Goal: Task Accomplishment & Management: Manage account settings

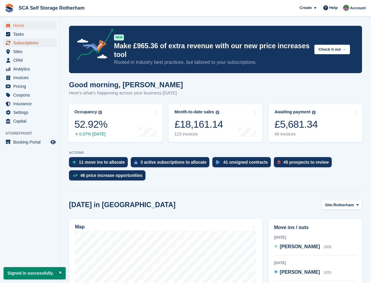
click at [31, 44] on span "Subscriptions" at bounding box center [31, 43] width 36 height 8
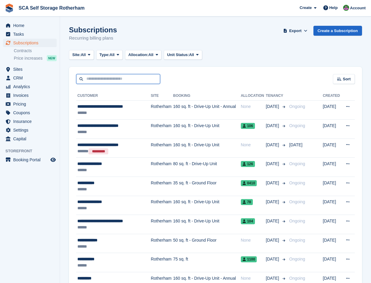
click at [119, 81] on input "text" at bounding box center [118, 79] width 84 height 10
type input "****"
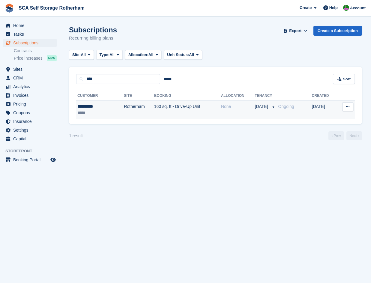
click at [154, 116] on td "160 sq. ft - Drive-Up Unit" at bounding box center [187, 109] width 67 height 19
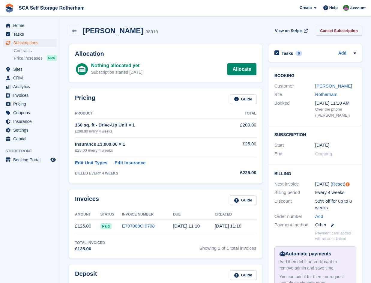
click at [332, 32] on link "Cancel Subscription" at bounding box center [338, 31] width 46 height 10
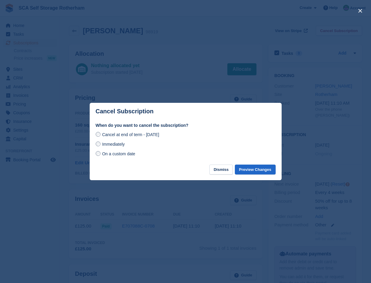
click at [103, 155] on span "On a custom date" at bounding box center [118, 153] width 33 height 5
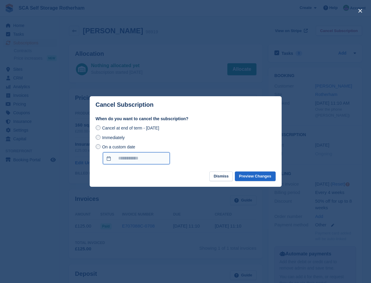
click at [143, 161] on input "On a custom date" at bounding box center [136, 158] width 67 height 12
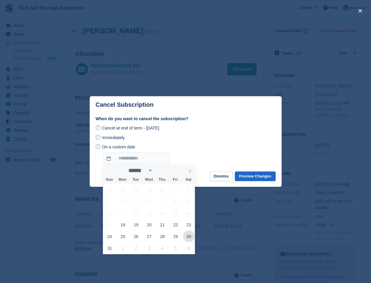
click at [188, 237] on span "30" at bounding box center [189, 236] width 12 height 12
type input "**********"
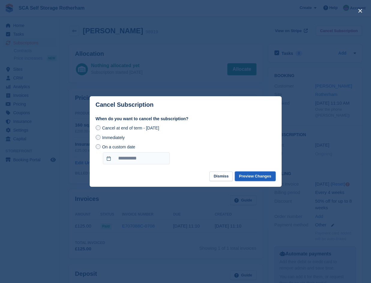
click at [260, 179] on button "Preview Changes" at bounding box center [255, 176] width 41 height 10
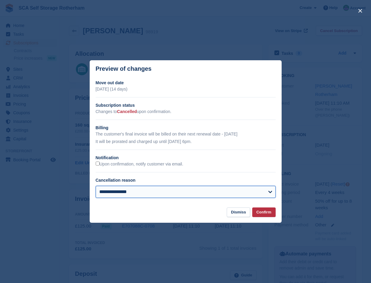
click at [126, 195] on select "**********" at bounding box center [186, 192] width 180 height 12
select select "**********"
click at [96, 186] on select "**********" at bounding box center [186, 192] width 180 height 12
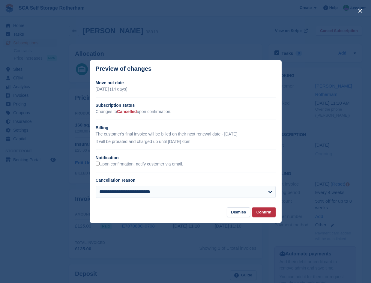
click at [265, 211] on button "Confirm" at bounding box center [263, 212] width 23 height 10
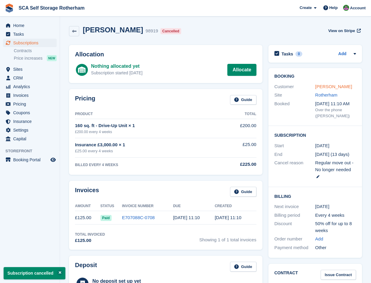
click at [319, 88] on link "[PERSON_NAME]" at bounding box center [333, 86] width 37 height 5
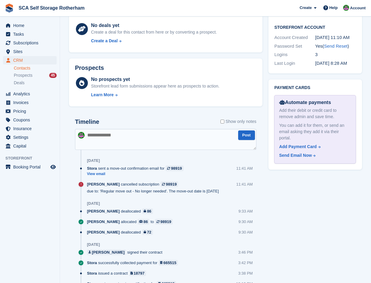
scroll to position [255, 0]
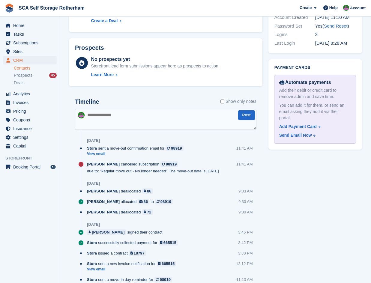
click at [127, 119] on textarea at bounding box center [165, 119] width 181 height 21
click at [151, 116] on textarea "**********" at bounding box center [165, 119] width 181 height 21
type textarea "**********"
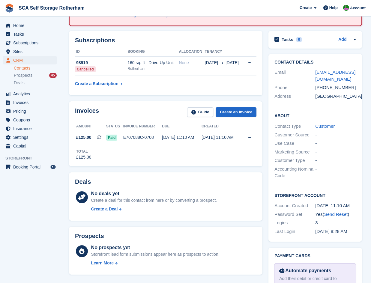
scroll to position [37, 0]
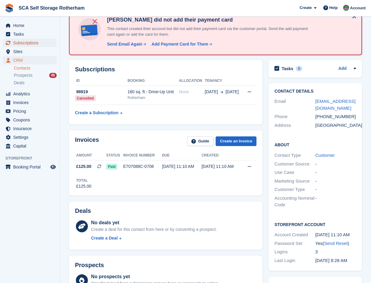
click at [29, 40] on span "Subscriptions" at bounding box center [31, 43] width 36 height 8
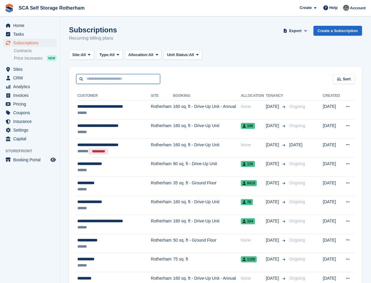
click at [107, 81] on input "text" at bounding box center [118, 79] width 84 height 10
type input "***"
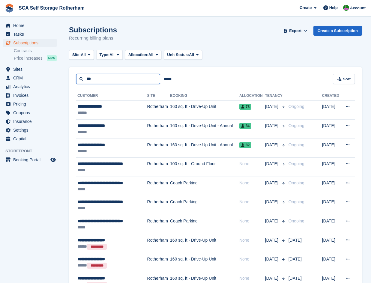
drag, startPoint x: 98, startPoint y: 77, endPoint x: 67, endPoint y: 78, distance: 31.8
click at [67, 80] on section "Subscriptions Recurring billing plans Export Export Subscriptions Export a CSV …" at bounding box center [215, 170] width 311 height 340
type input "****"
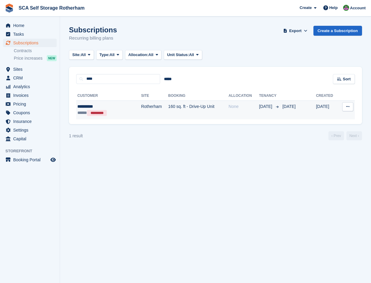
click at [141, 114] on td "Rotherham" at bounding box center [154, 109] width 27 height 19
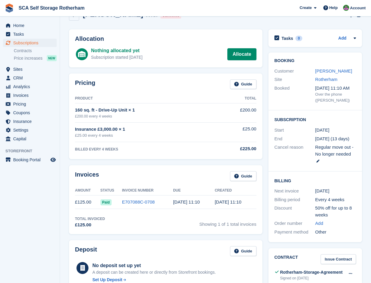
scroll to position [15, 0]
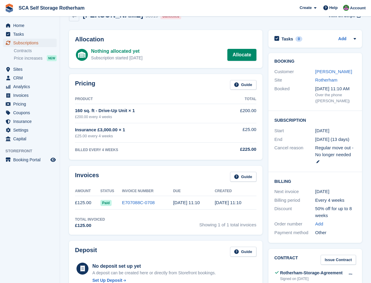
click at [30, 42] on span "Subscriptions" at bounding box center [31, 43] width 36 height 8
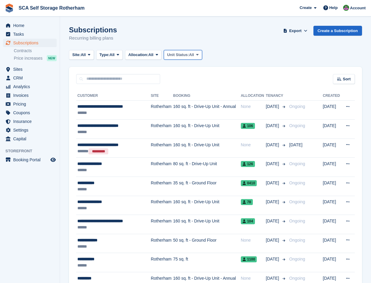
click at [186, 59] on button "Unit Status: All" at bounding box center [183, 55] width 38 height 10
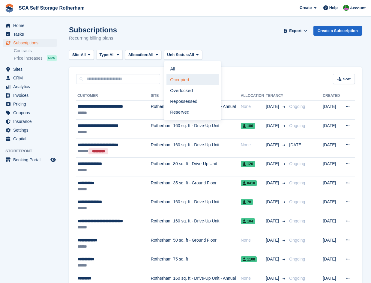
click at [188, 79] on link "Occupied" at bounding box center [192, 79] width 52 height 11
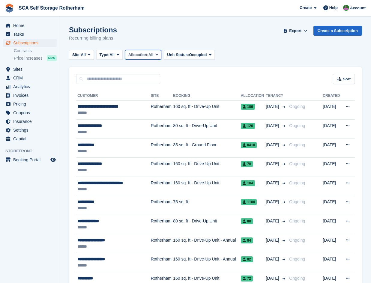
click at [152, 58] on button "Allocation: All" at bounding box center [143, 55] width 37 height 10
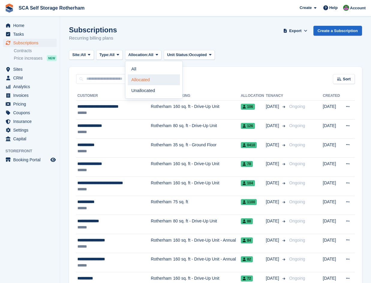
click at [139, 80] on link "Allocated" at bounding box center [154, 79] width 52 height 11
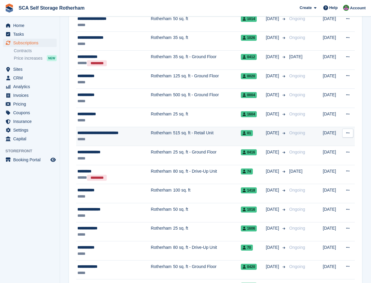
scroll to position [681, 0]
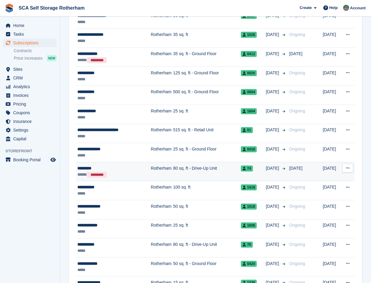
click at [161, 173] on td "Rotherham" at bounding box center [162, 171] width 22 height 19
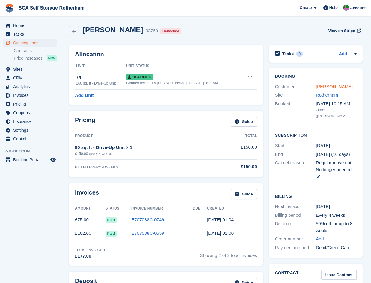
click at [321, 86] on link "[PERSON_NAME]" at bounding box center [333, 86] width 37 height 5
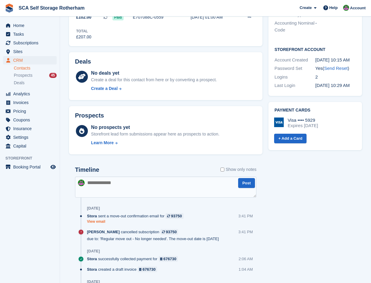
scroll to position [210, 0]
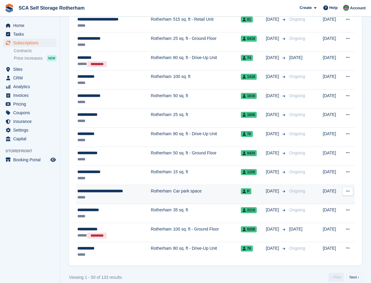
scroll to position [800, 0]
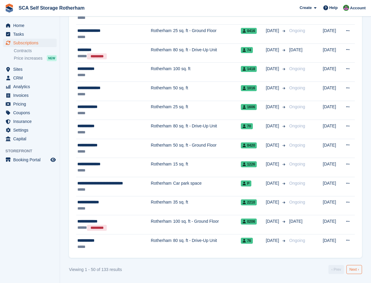
click at [354, 269] on link "Next ›" at bounding box center [354, 269] width 16 height 9
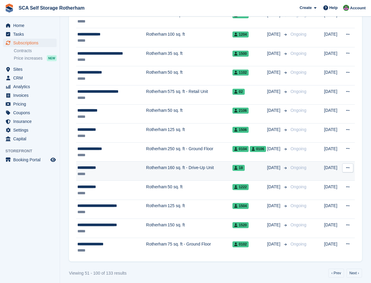
scroll to position [800, 0]
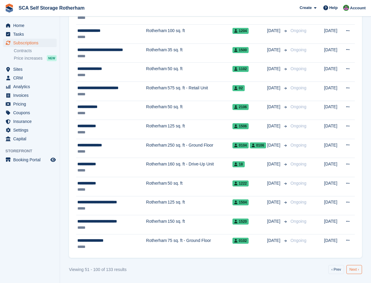
click at [360, 269] on link "Next ›" at bounding box center [354, 269] width 16 height 9
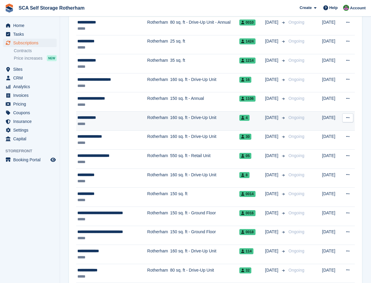
scroll to position [146, 0]
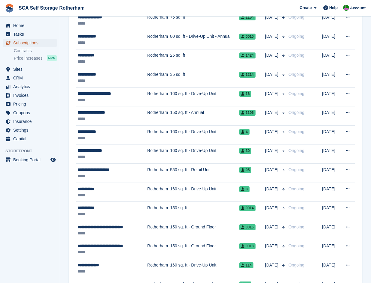
click at [26, 45] on span "Subscriptions" at bounding box center [31, 43] width 36 height 8
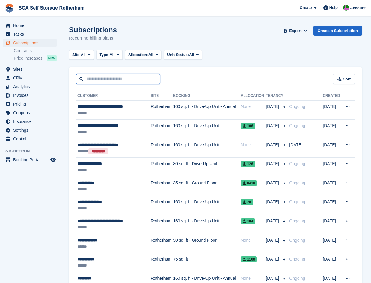
click at [127, 76] on input "text" at bounding box center [118, 79] width 84 height 10
type input "*******"
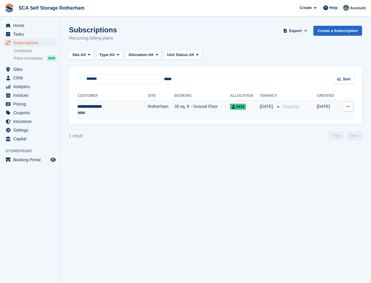
click at [148, 111] on td "Rotherham" at bounding box center [161, 109] width 27 height 19
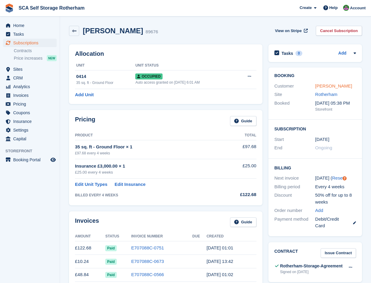
click at [326, 84] on link "[PERSON_NAME]" at bounding box center [333, 85] width 37 height 5
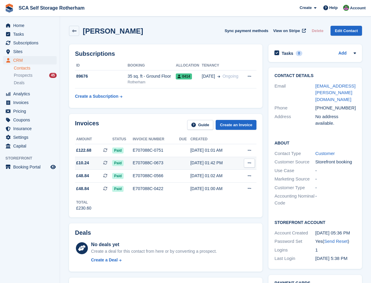
click at [151, 162] on div "E707088C-0673" at bounding box center [155, 163] width 46 height 6
click at [22, 27] on span "Home" at bounding box center [31, 25] width 36 height 8
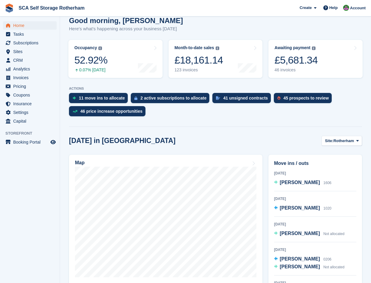
scroll to position [67, 0]
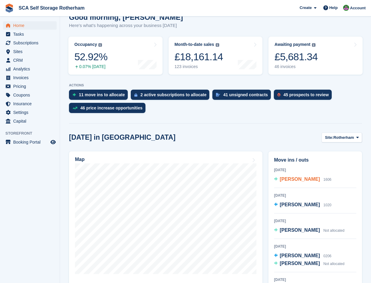
click at [282, 181] on span "Madeha Sajjad" at bounding box center [299, 178] width 40 height 5
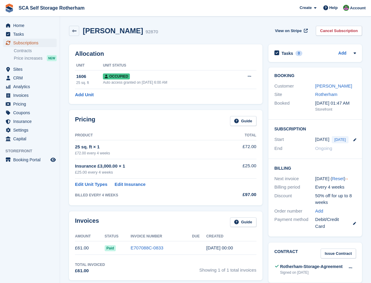
click at [25, 44] on span "Subscriptions" at bounding box center [31, 43] width 36 height 8
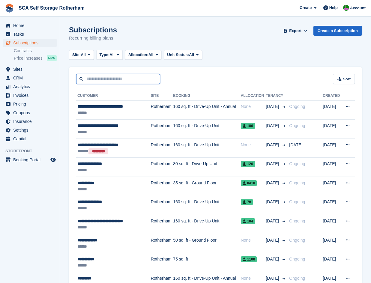
click at [121, 81] on input "text" at bounding box center [118, 79] width 84 height 10
type input "*"
type input "****"
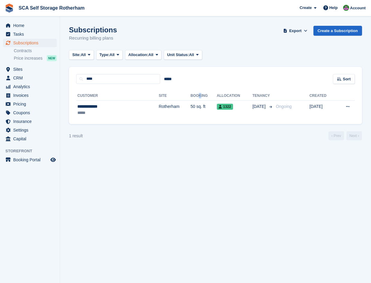
click at [190, 100] on th "Booking" at bounding box center [203, 96] width 26 height 10
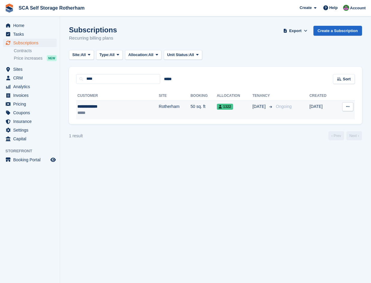
click at [190, 112] on td "50 sq. ft" at bounding box center [203, 109] width 26 height 19
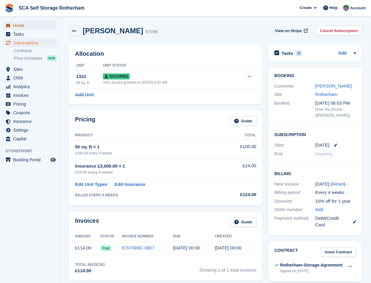
click at [36, 28] on span "Home" at bounding box center [31, 25] width 36 height 8
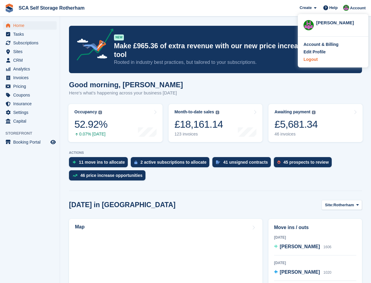
click at [310, 61] on div "Logout" at bounding box center [310, 59] width 14 height 6
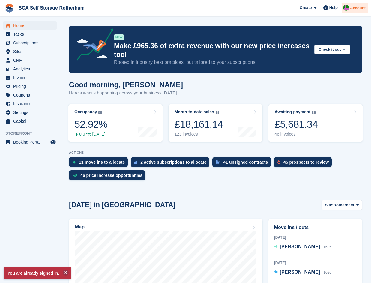
click at [343, 9] on div "Account" at bounding box center [354, 8] width 27 height 10
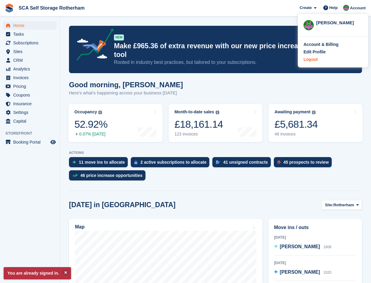
click at [316, 59] on div "Logout" at bounding box center [310, 59] width 14 height 6
